Goal: Task Accomplishment & Management: Manage account settings

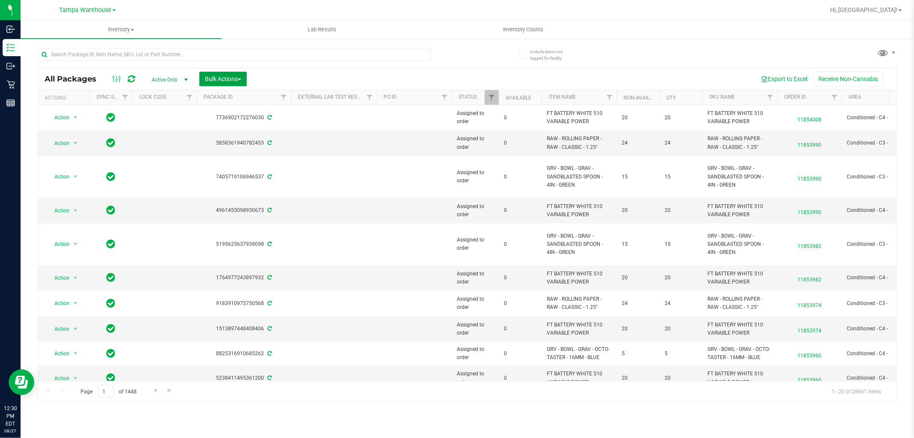
click at [225, 78] on span "Bulk Actions" at bounding box center [223, 78] width 36 height 7
click at [238, 99] on span "Add to outbound order" at bounding box center [233, 98] width 58 height 7
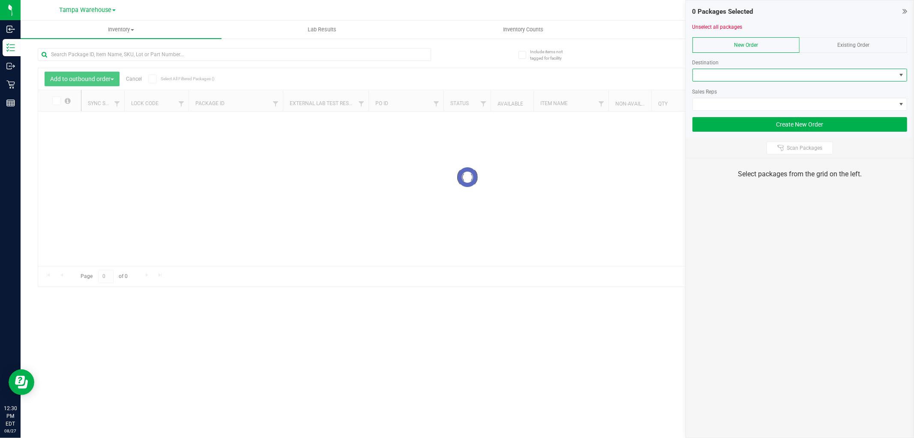
click at [799, 78] on span at bounding box center [794, 75] width 203 height 12
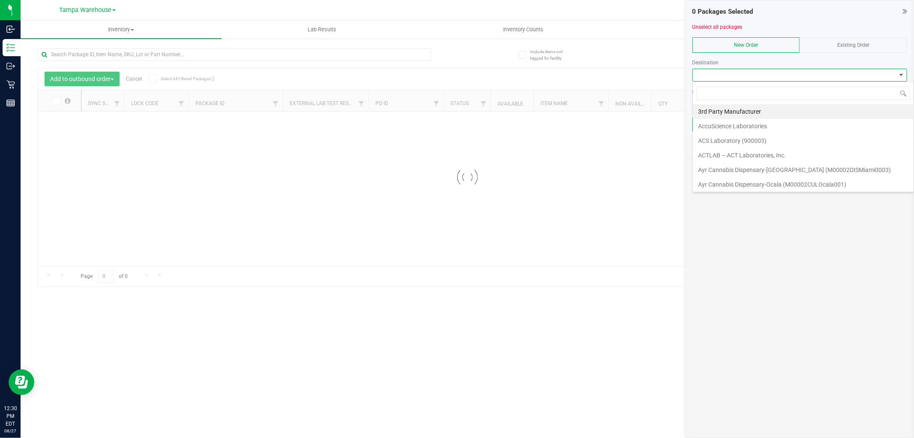
scroll to position [13, 215]
type input "south"
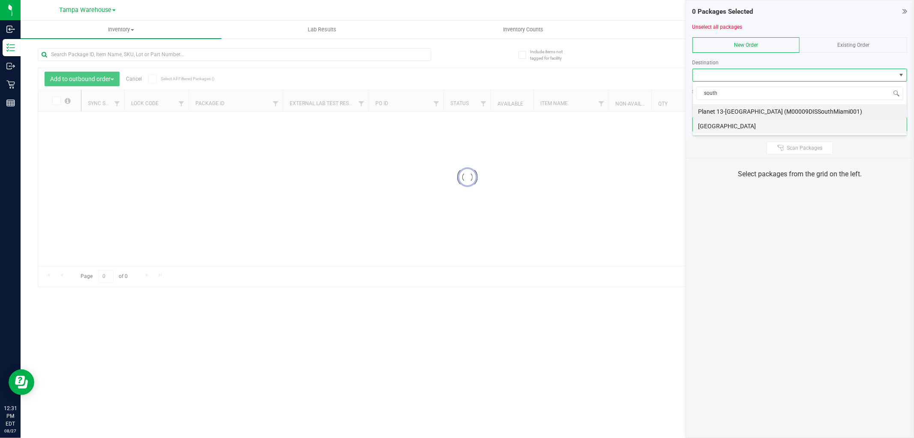
click at [739, 129] on li "[GEOGRAPHIC_DATA]" at bounding box center [800, 126] width 214 height 15
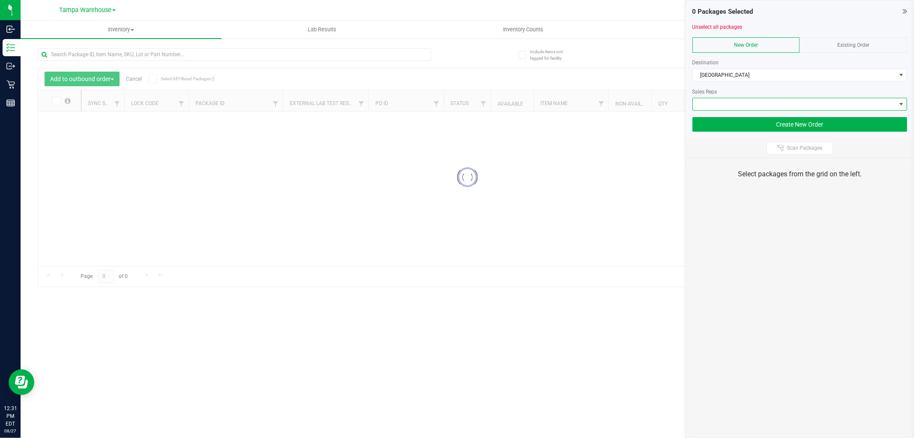
click at [742, 107] on span at bounding box center [794, 104] width 203 height 12
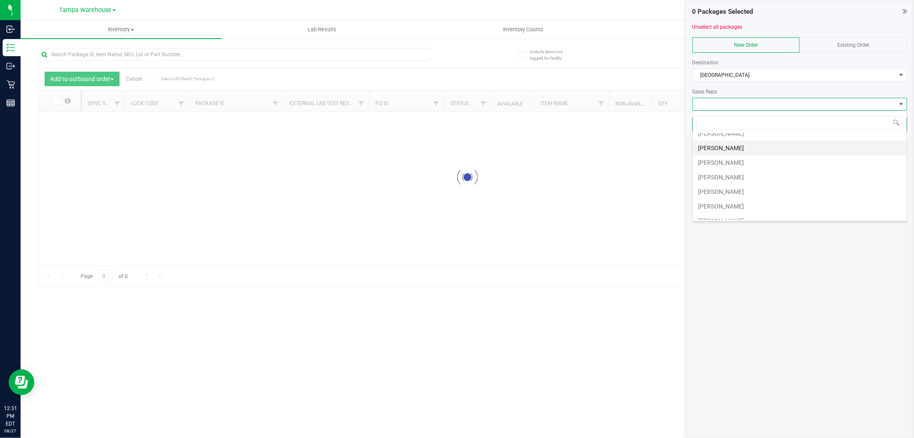
scroll to position [48, 0]
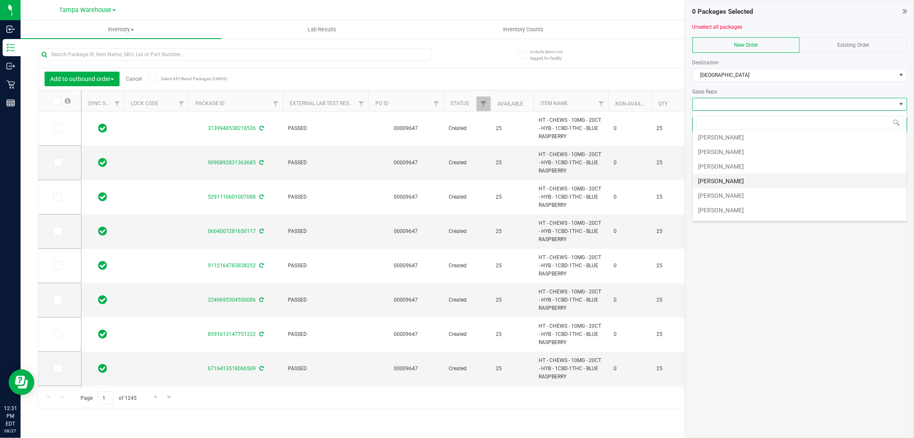
type input "2025-08-19"
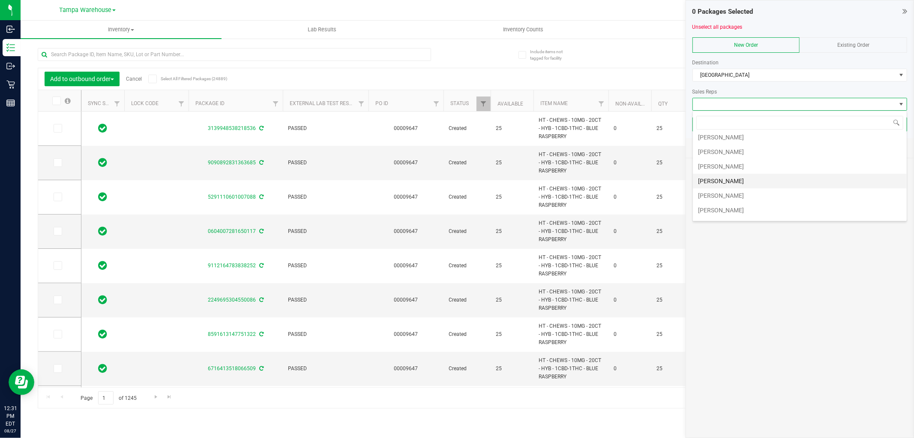
type input "2025-08-19"
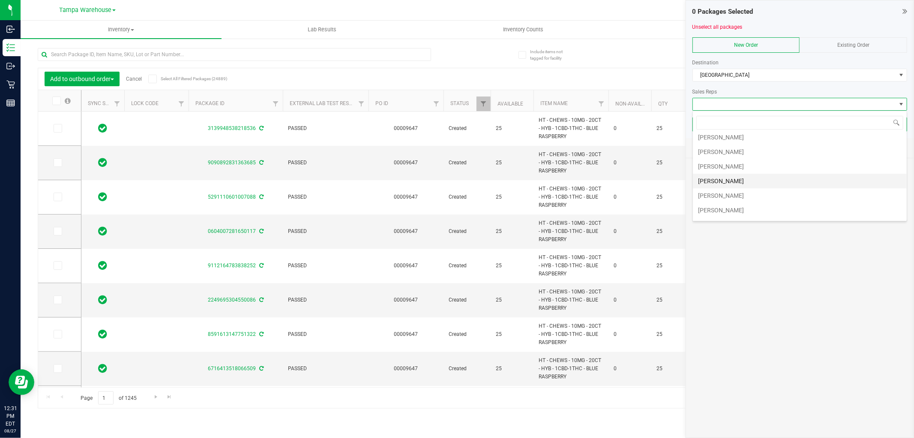
type input "2025-08-19"
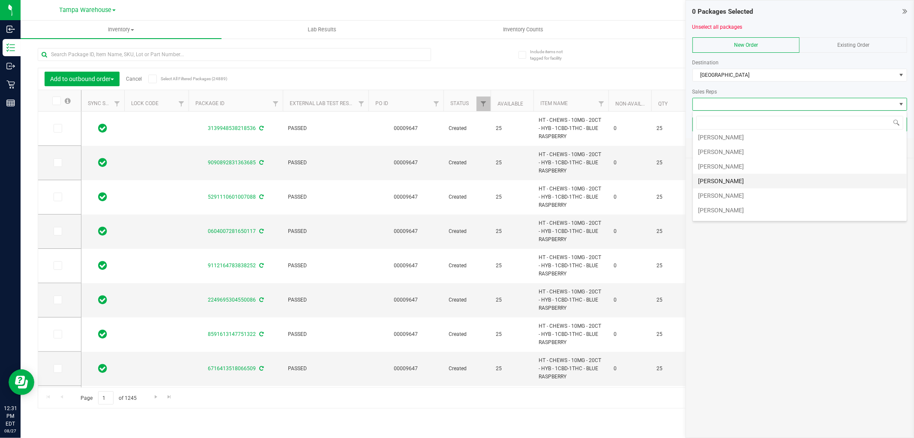
type input "2025-08-19"
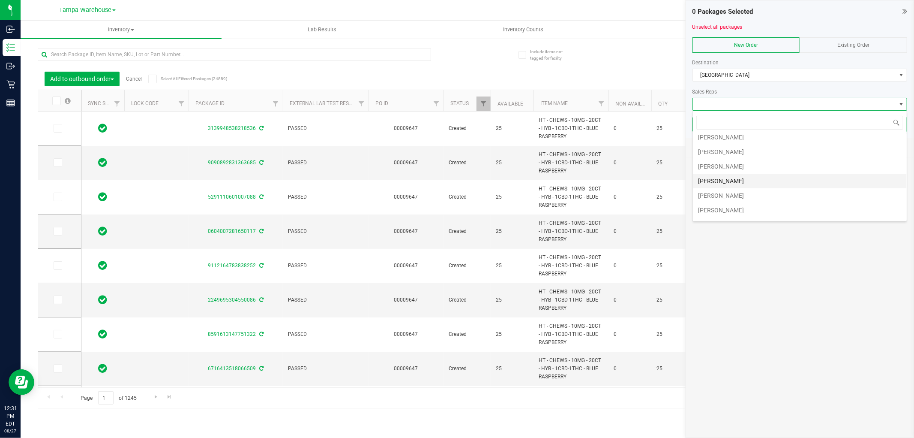
click at [739, 177] on li "[PERSON_NAME]" at bounding box center [800, 181] width 214 height 15
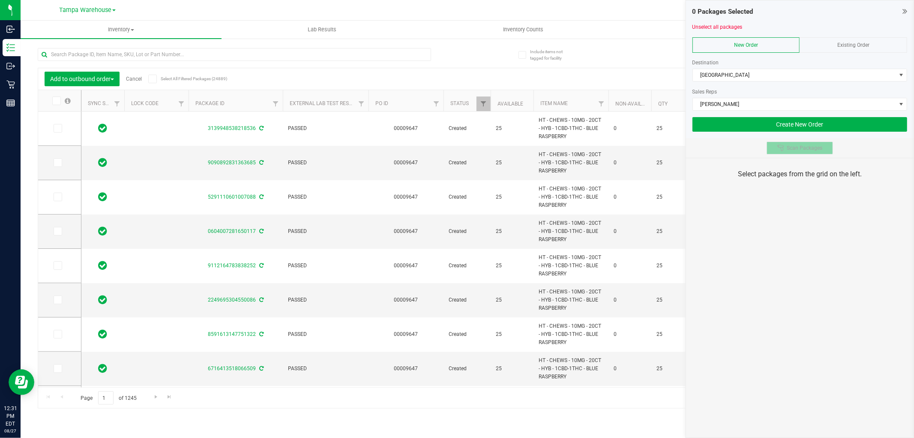
click at [782, 147] on icon at bounding box center [781, 147] width 6 height 6
click at [783, 251] on div "0 Packages Selected Unselect all packages New Order Existing Order Destination …" at bounding box center [800, 219] width 228 height 438
click at [782, 251] on div "0 Packages Selected Unselect all packages New Order Existing Order Destination …" at bounding box center [800, 219] width 228 height 438
click at [763, 339] on div "0 Packages Selected Unselect all packages New Order Existing Order Destination …" at bounding box center [800, 219] width 228 height 438
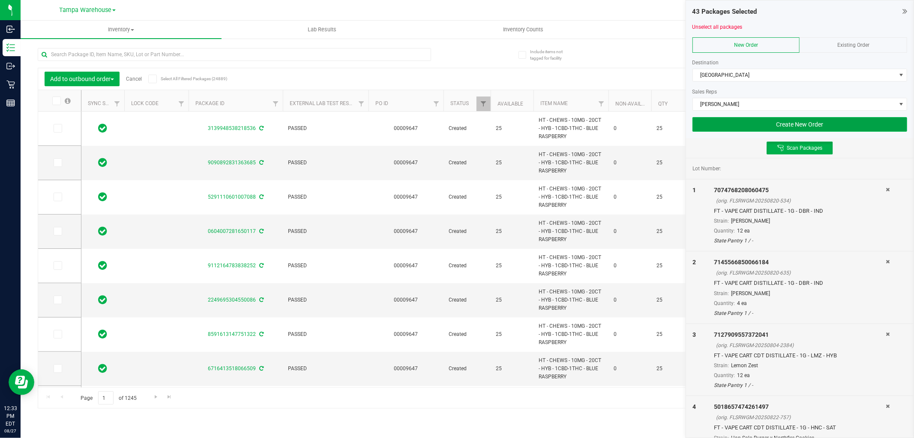
click at [864, 129] on button "Create New Order" at bounding box center [800, 124] width 215 height 15
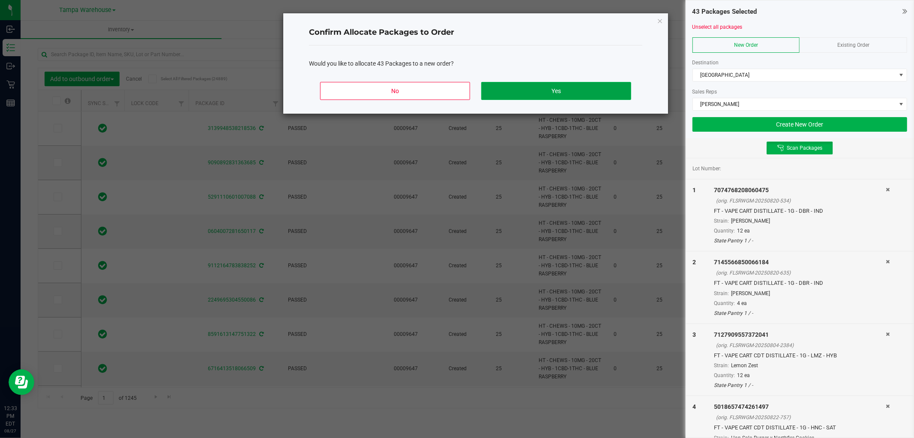
click at [601, 92] on button "Yes" at bounding box center [556, 91] width 150 height 18
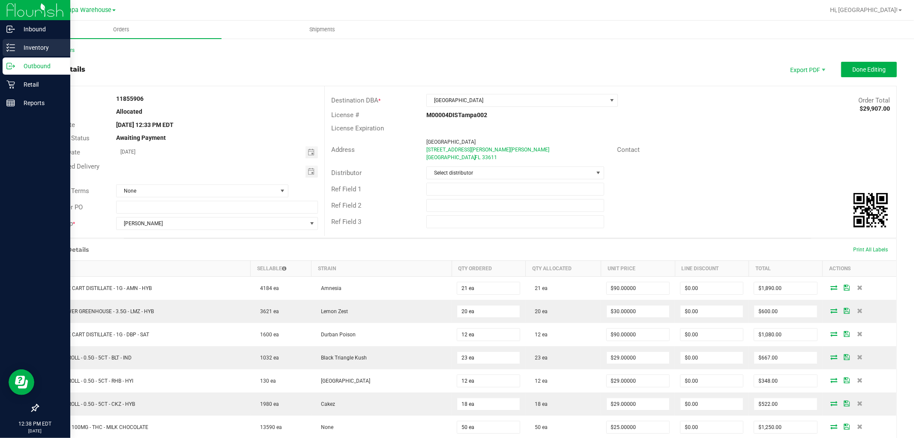
click at [10, 49] on icon at bounding box center [10, 47] width 9 height 9
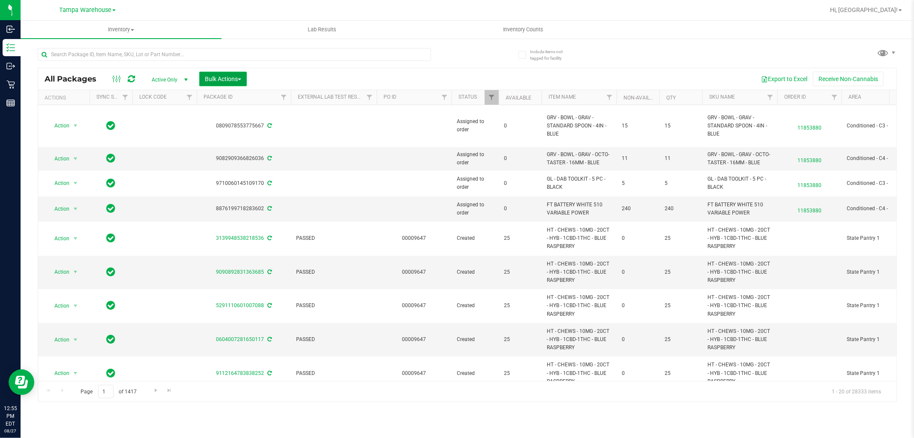
click at [231, 78] on span "Bulk Actions" at bounding box center [223, 78] width 36 height 7
click at [243, 97] on span "Add to outbound order" at bounding box center [233, 98] width 58 height 7
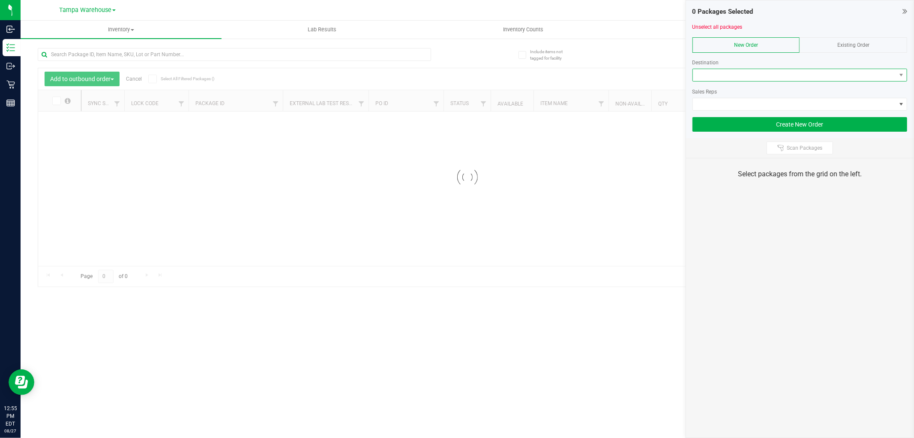
click at [762, 75] on span at bounding box center [794, 75] width 203 height 12
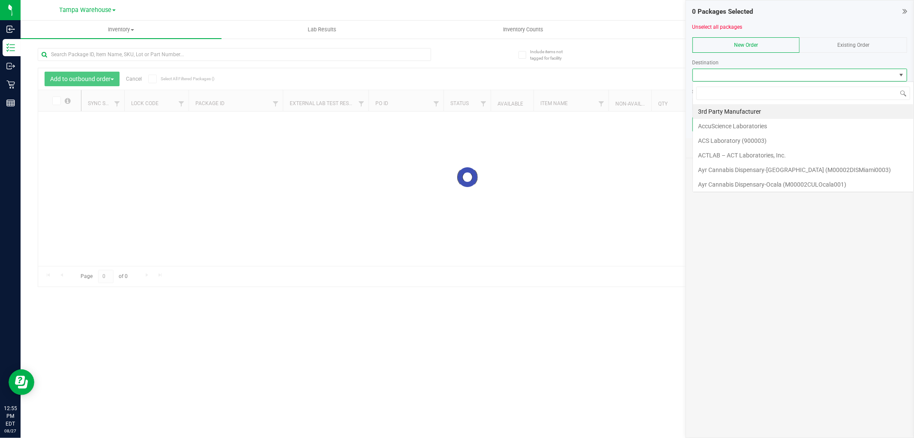
scroll to position [13, 215]
type input "tampa"
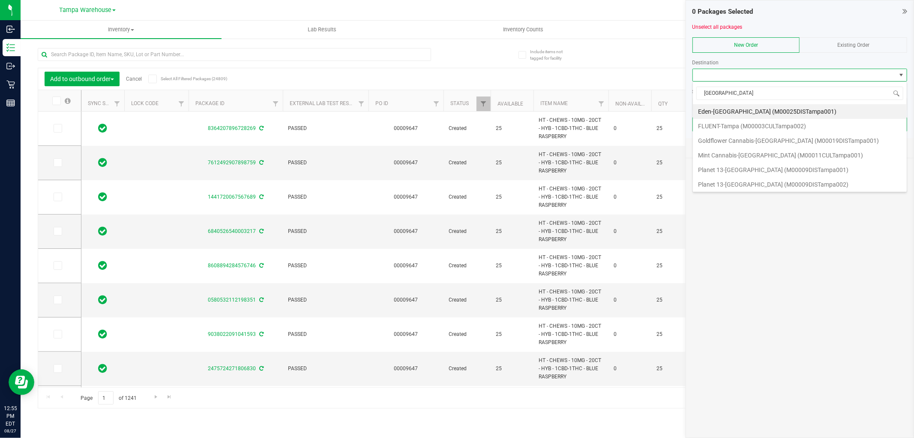
type input "2025-08-19"
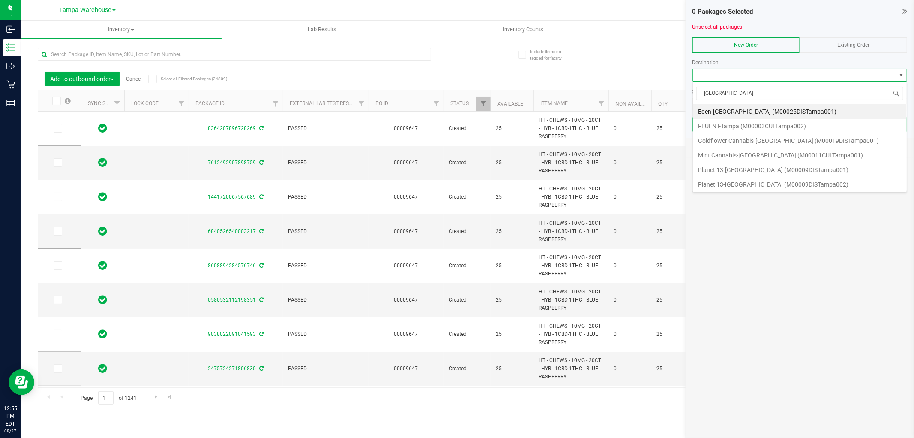
type input "2025-08-19"
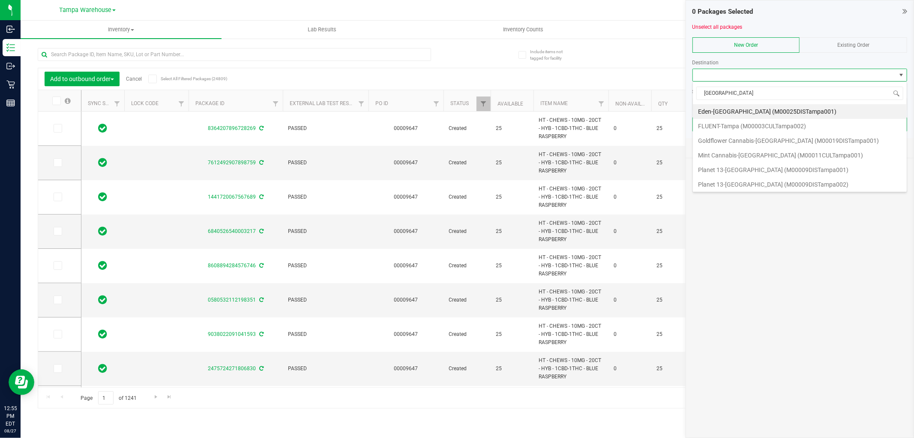
type input "2025-08-19"
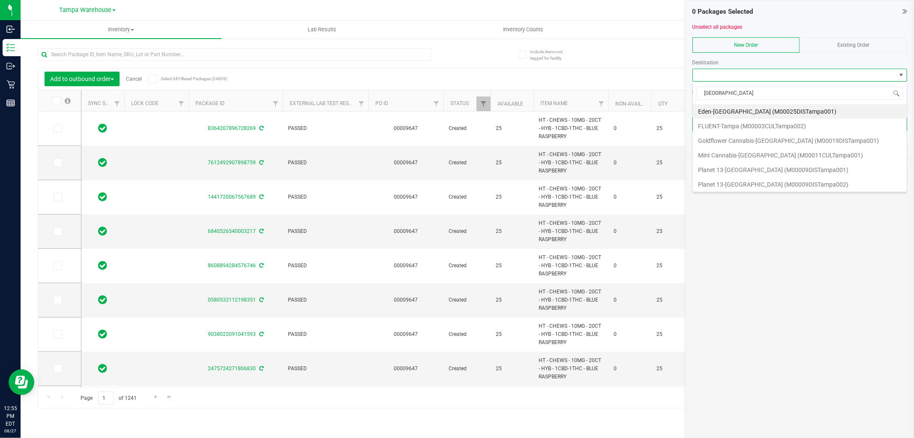
type input "2025-08-19"
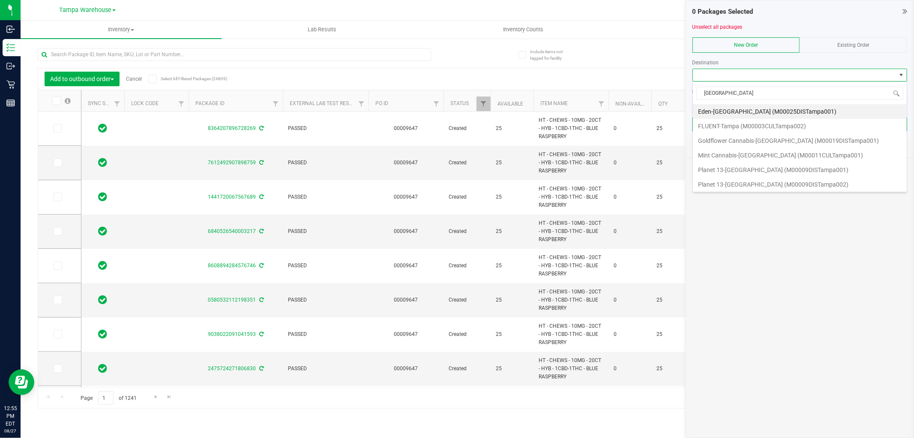
scroll to position [90, 0]
click at [758, 168] on li "Tampa WC" at bounding box center [800, 168] width 214 height 15
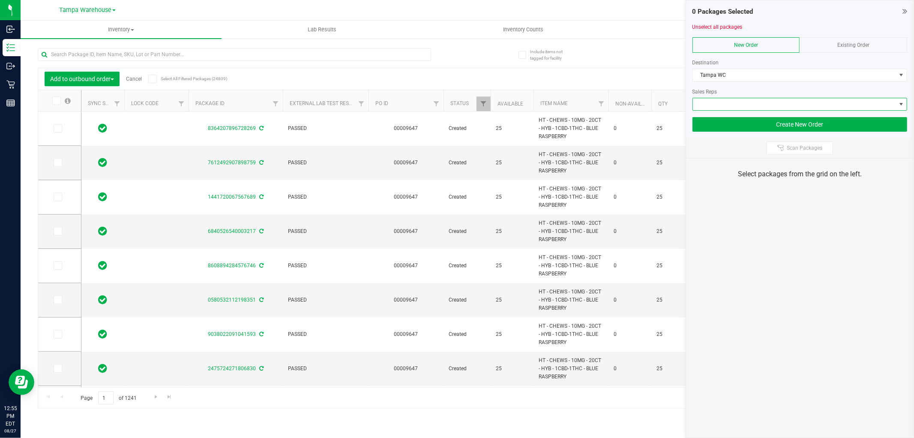
click at [758, 104] on span at bounding box center [794, 104] width 203 height 12
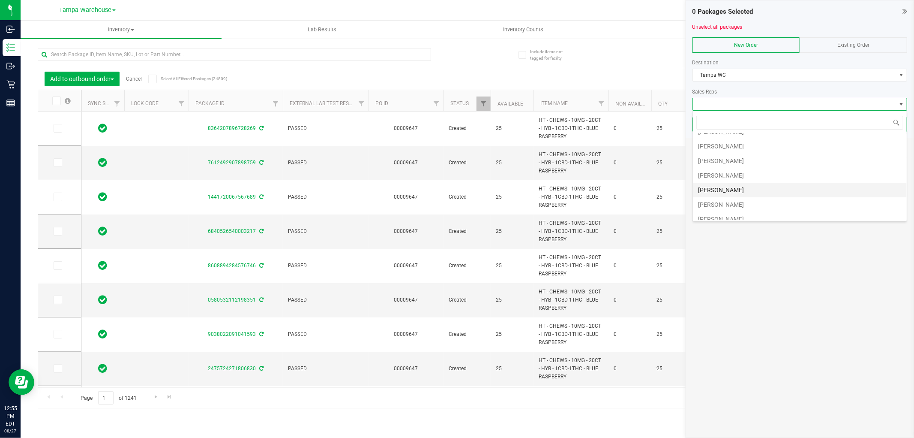
scroll to position [48, 0]
click at [755, 181] on li "[PERSON_NAME]" at bounding box center [800, 181] width 214 height 15
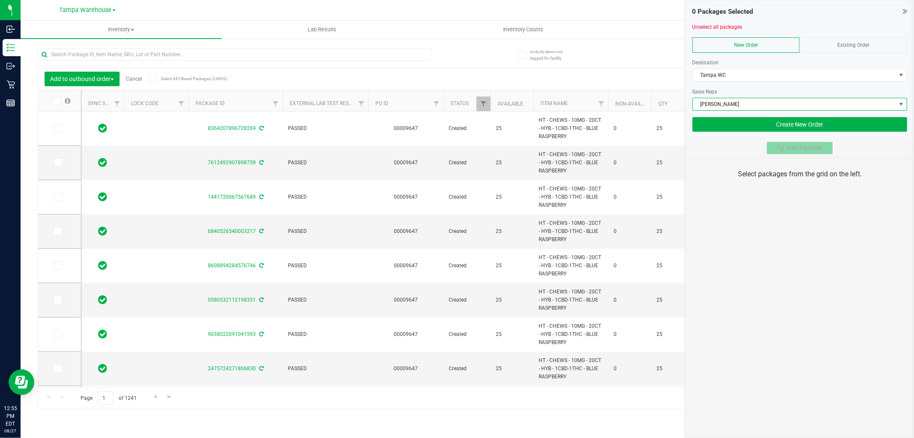
click at [799, 151] on span "Scan Packages" at bounding box center [805, 147] width 36 height 7
click at [800, 213] on div "0 Packages Selected Unselect all packages New Order Existing Order Destination …" at bounding box center [800, 219] width 228 height 438
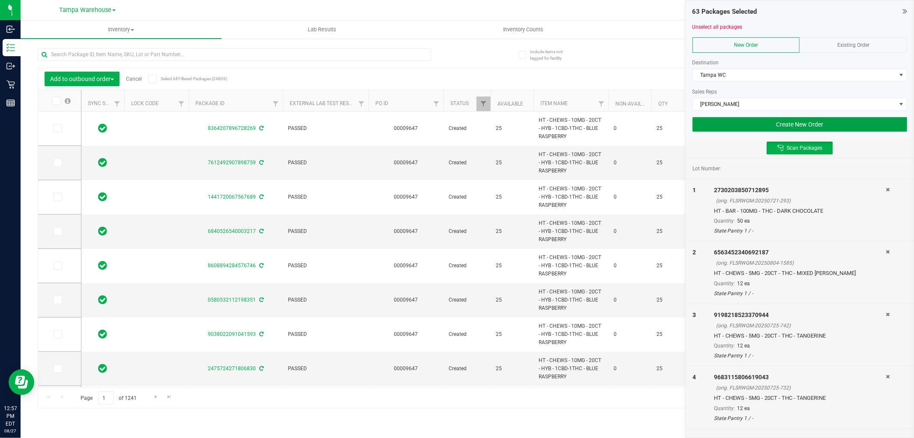
click at [836, 129] on button "Create New Order" at bounding box center [800, 124] width 215 height 15
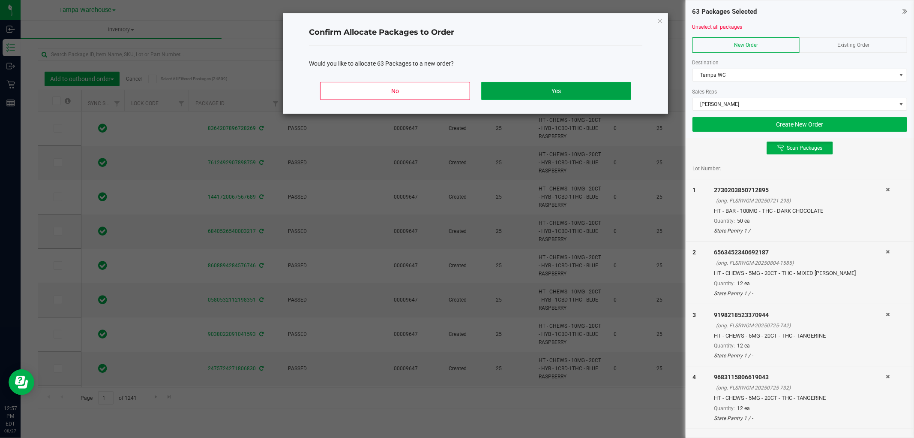
click at [592, 86] on button "Yes" at bounding box center [556, 91] width 150 height 18
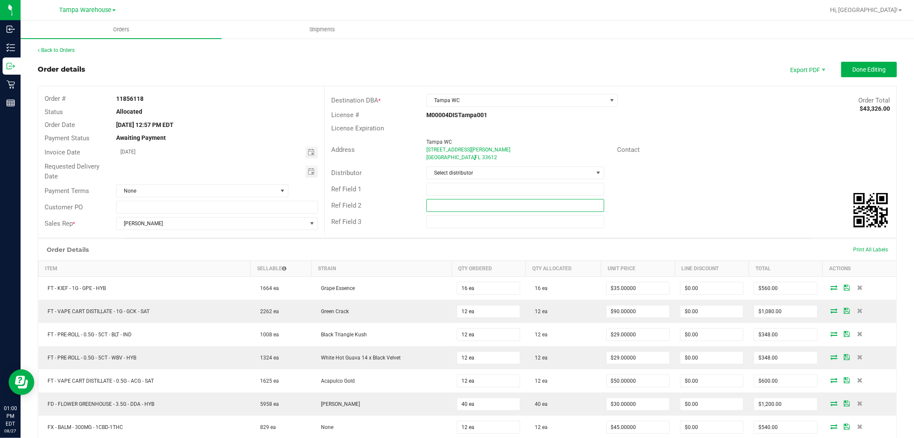
click at [508, 210] on input "text" at bounding box center [516, 205] width 178 height 13
paste input "cannabis"
type input "cannabis"
click at [493, 186] on input "text" at bounding box center [516, 189] width 178 height 13
type input "TPA WC"
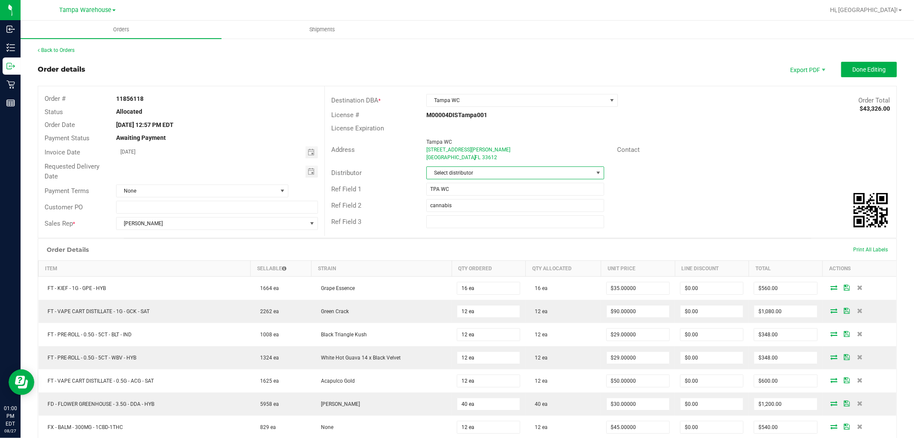
click at [481, 168] on span "Select distributor" at bounding box center [510, 173] width 166 height 12
type input "tam"
click at [464, 228] on li "Tampa Warehouse" at bounding box center [511, 224] width 175 height 15
click at [309, 174] on span "Toggle calendar" at bounding box center [311, 171] width 7 height 7
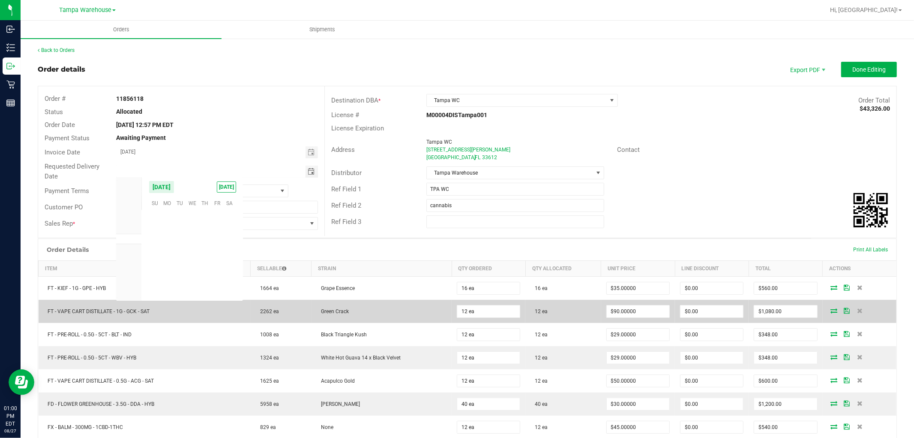
scroll to position [138928, 0]
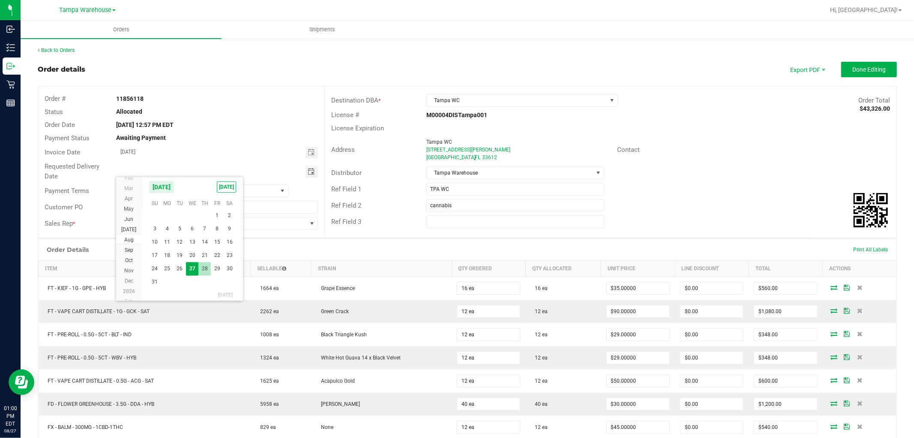
click at [207, 267] on span "28" at bounding box center [204, 268] width 12 height 13
type input "[DATE]"
click at [853, 69] on span "Done Editing" at bounding box center [869, 69] width 33 height 7
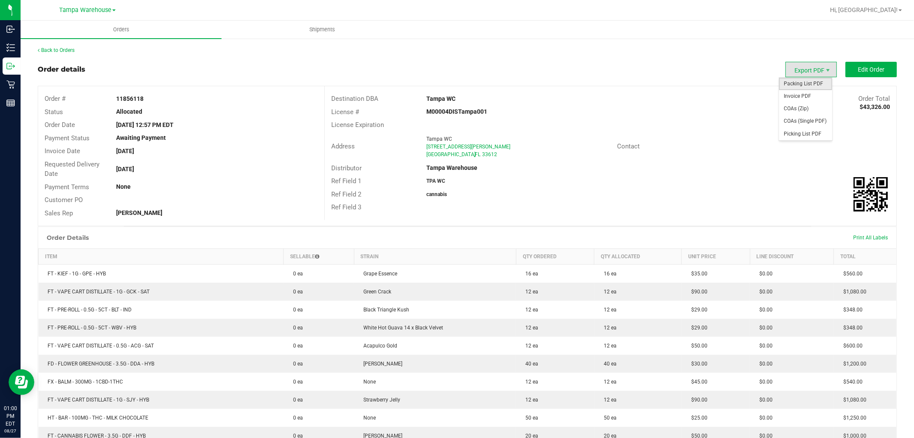
click at [805, 80] on span "Packing List PDF" at bounding box center [805, 84] width 53 height 12
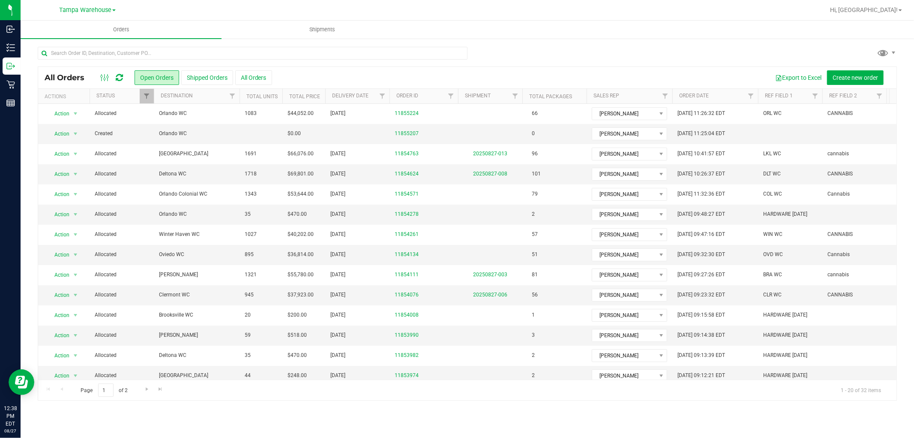
click at [122, 76] on icon at bounding box center [119, 77] width 7 height 9
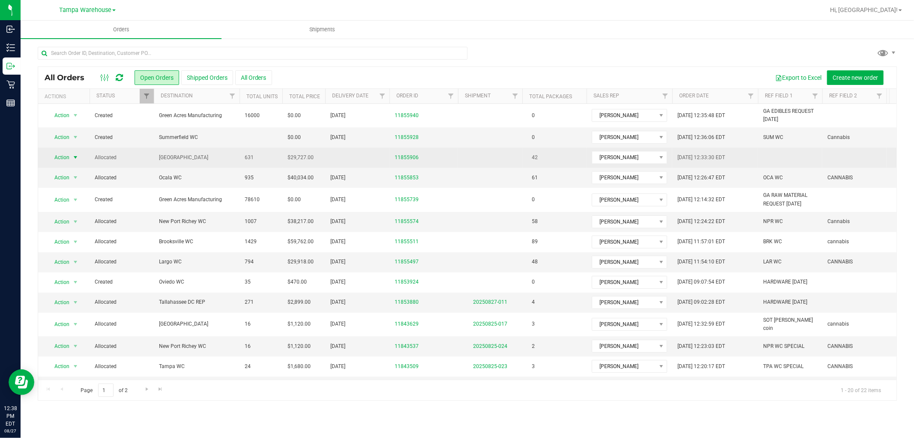
click at [67, 153] on span "Action" at bounding box center [58, 157] width 23 height 12
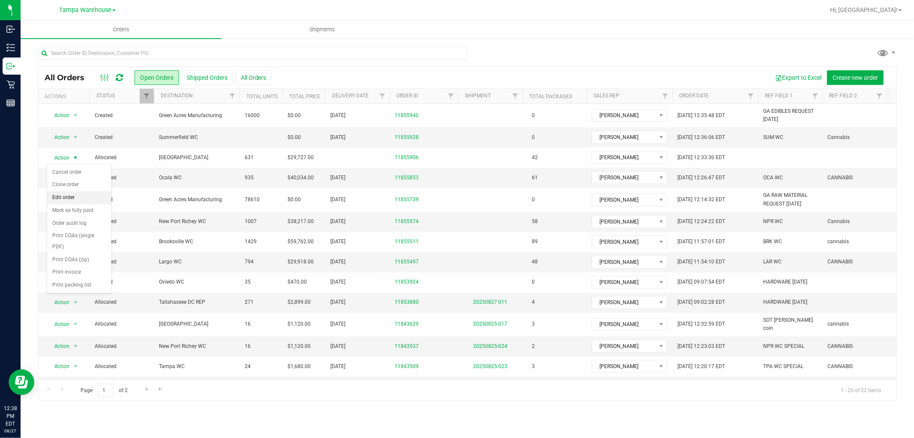
click at [89, 199] on li "Edit order" at bounding box center [79, 197] width 64 height 13
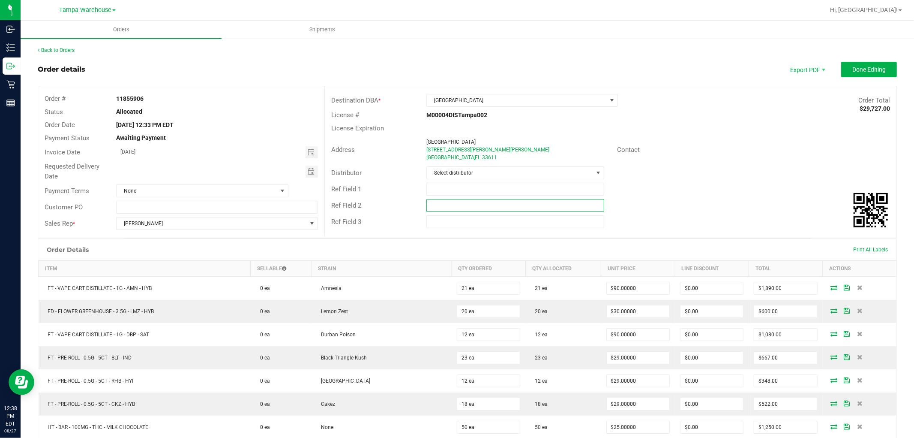
click at [494, 204] on input "text" at bounding box center [516, 205] width 178 height 13
paste input "cannabis"
type input "cannabis"
click at [475, 186] on input "text" at bounding box center [516, 189] width 178 height 13
type input "SOT WC"
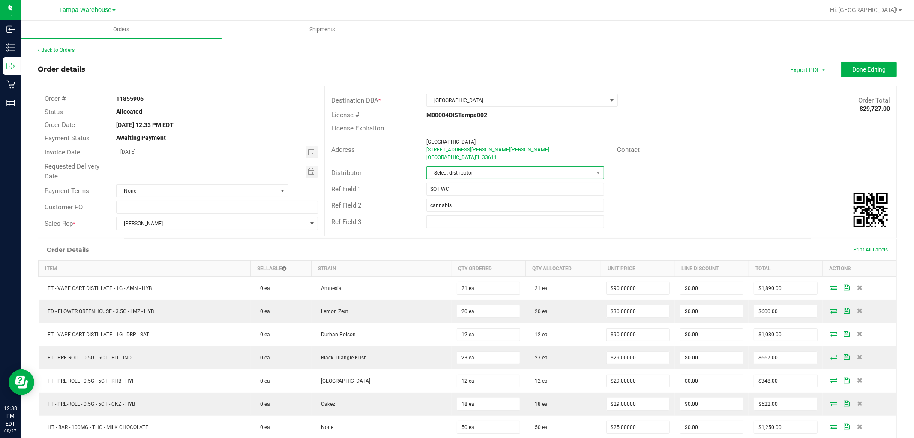
click at [459, 171] on span "Select distributor" at bounding box center [510, 173] width 166 height 12
type input "am"
click at [454, 239] on li "Tampa Warehouse" at bounding box center [511, 238] width 175 height 15
click at [315, 171] on span "Toggle calendar" at bounding box center [312, 171] width 12 height 12
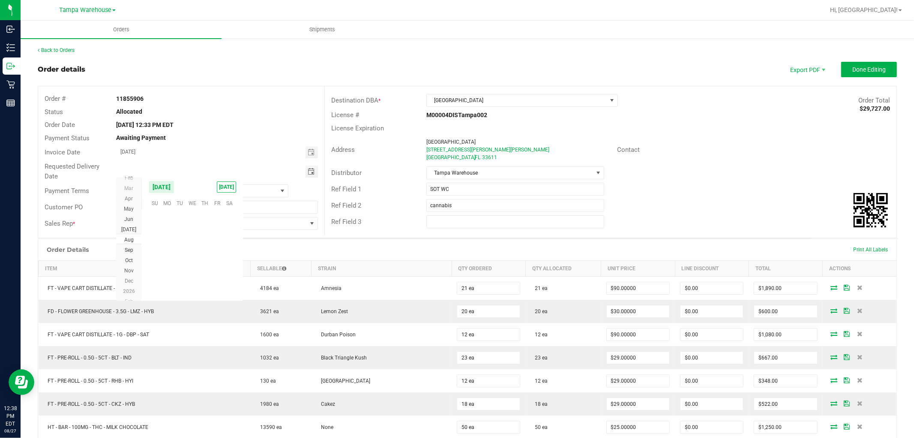
scroll to position [138928, 0]
click at [200, 267] on span "28" at bounding box center [204, 268] width 12 height 13
type input "[DATE]"
click at [883, 65] on button "Done Editing" at bounding box center [869, 69] width 56 height 15
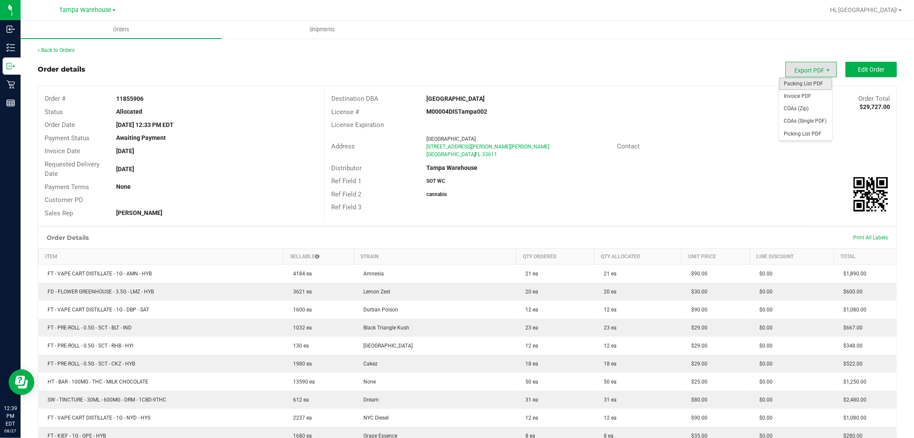
click at [808, 81] on span "Packing List PDF" at bounding box center [805, 84] width 53 height 12
